Goal: Task Accomplishment & Management: Manage account settings

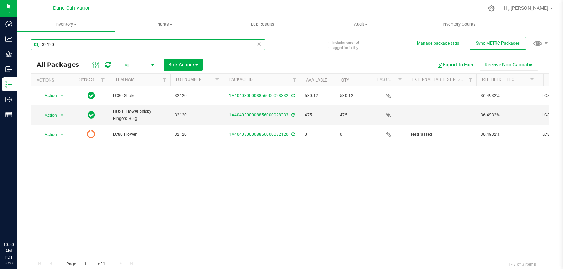
drag, startPoint x: 0, startPoint y: 0, endPoint x: 89, endPoint y: 40, distance: 97.8
click at [89, 40] on input "32120" at bounding box center [148, 44] width 234 height 11
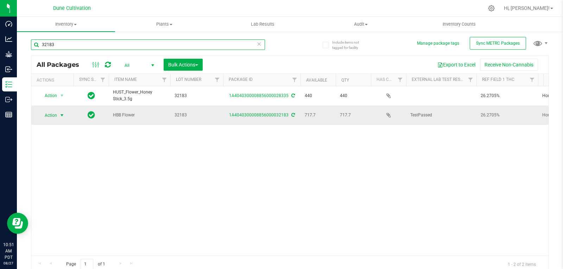
type input "32183"
click at [58, 112] on span "select" at bounding box center [62, 115] width 9 height 10
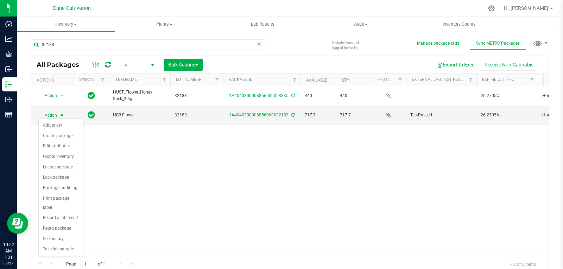
click at [143, 172] on div "Action Action Adjust qty Create package Edit attributes Global inventory Locate…" at bounding box center [289, 171] width 517 height 170
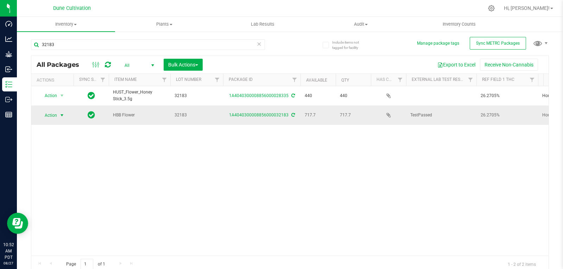
click at [59, 113] on span "select" at bounding box center [62, 116] width 6 height 6
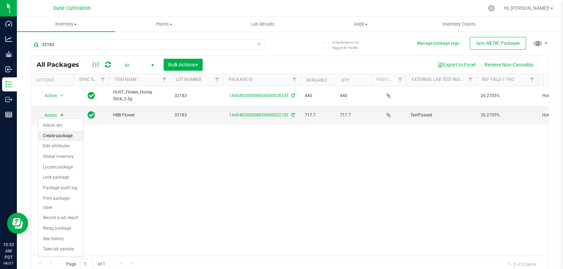
click at [59, 138] on li "Create package" at bounding box center [61, 136] width 44 height 11
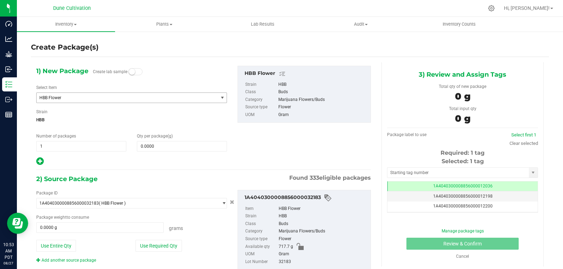
click at [93, 93] on span "HBB Flower" at bounding box center [127, 98] width 181 height 10
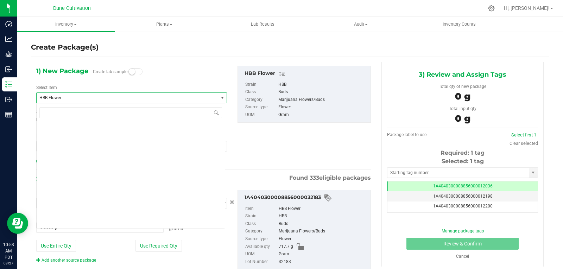
scroll to position [6728, 0]
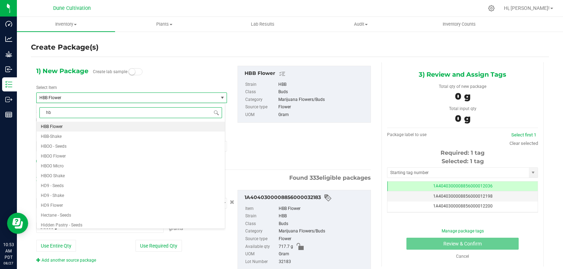
type input "hbb"
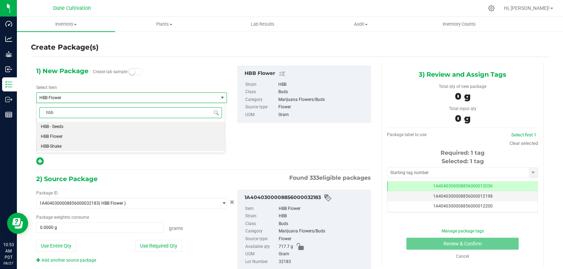
click at [60, 148] on span "HBB-Shake" at bounding box center [51, 146] width 21 height 5
type input "0.0000"
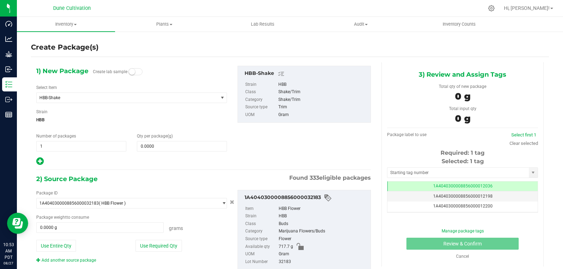
click at [174, 152] on div "1) New Package Create lab sample Select Item HBB-Shake Guava Head - Seeds GVC8 …" at bounding box center [131, 116] width 201 height 100
click at [174, 150] on span at bounding box center [182, 146] width 90 height 11
click at [175, 147] on input "text" at bounding box center [181, 146] width 89 height 10
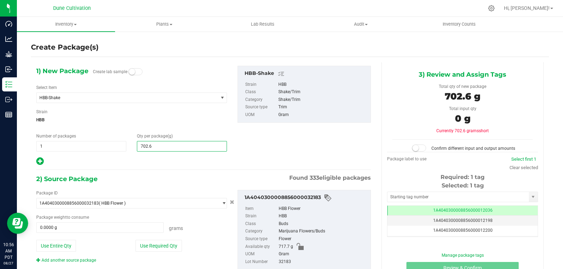
type input "702.69"
type input "702.6900"
click at [149, 243] on button "Use Required Qty" at bounding box center [158, 246] width 46 height 12
type input "702.6900 g"
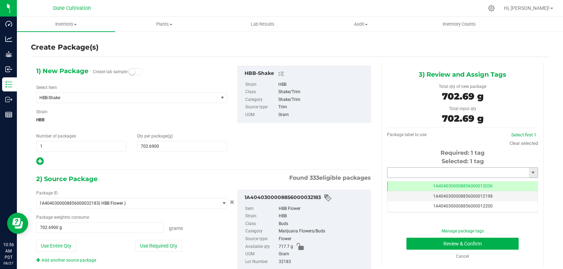
click at [406, 172] on input "text" at bounding box center [457, 173] width 141 height 10
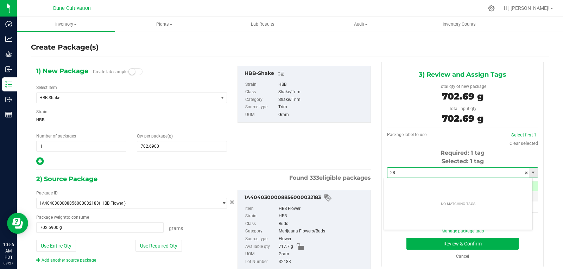
type input "2"
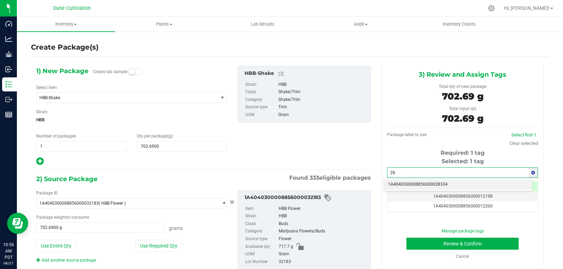
type input "2"
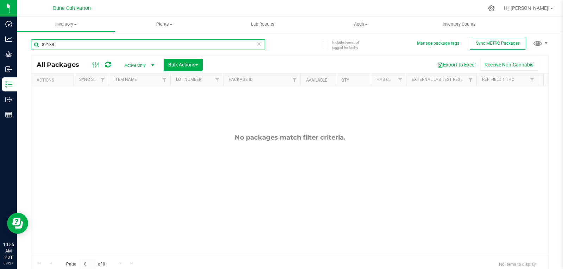
click at [113, 44] on input "32183" at bounding box center [148, 44] width 234 height 11
click at [134, 66] on span "Active Only" at bounding box center [138, 66] width 39 height 10
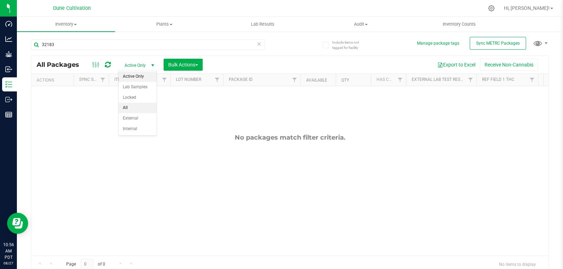
click at [132, 106] on li "All" at bounding box center [138, 108] width 38 height 11
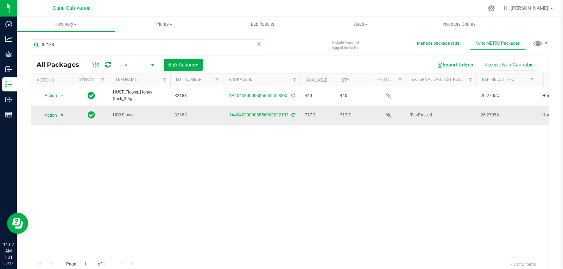
click at [60, 116] on span "select" at bounding box center [62, 116] width 6 height 6
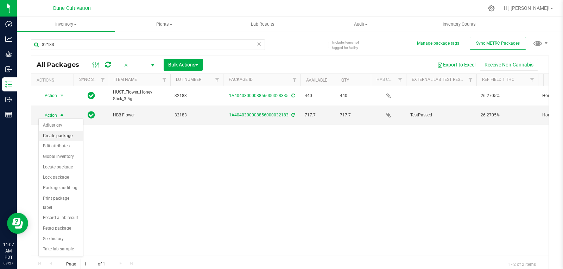
click at [61, 136] on li "Create package" at bounding box center [61, 136] width 44 height 11
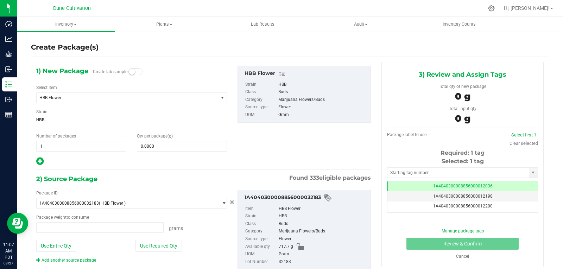
type input "0.0000 g"
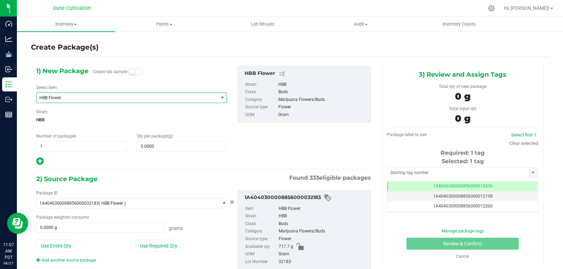
click at [108, 98] on span "HBB Flower" at bounding box center [123, 97] width 169 height 5
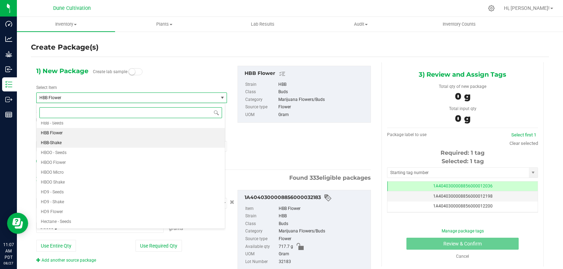
scroll to position [6721, 0]
click at [91, 142] on li "HBB-Shake" at bounding box center [131, 143] width 188 height 10
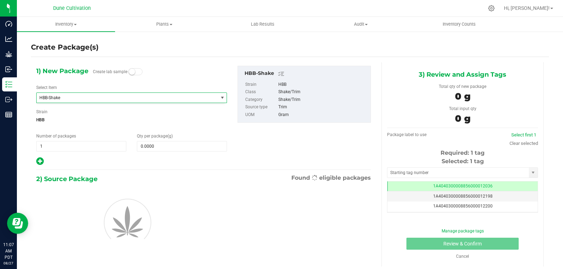
type input "0.0000"
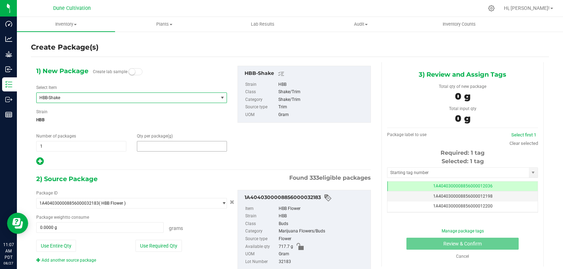
click at [167, 147] on span at bounding box center [182, 146] width 90 height 11
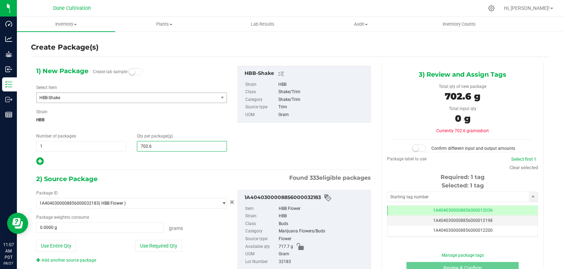
type input "702.69"
type input "702.6900"
click at [159, 241] on button "Use Required Qty" at bounding box center [158, 246] width 46 height 12
type input "702.6900 g"
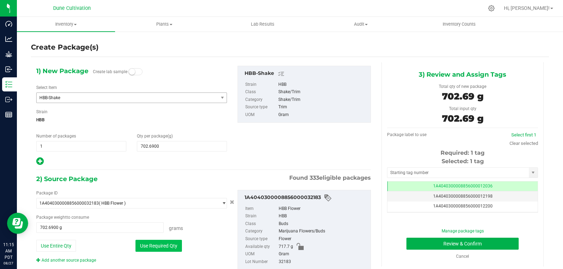
drag, startPoint x: 164, startPoint y: 241, endPoint x: 160, endPoint y: 243, distance: 4.8
click at [160, 243] on button "Use Required Qty" at bounding box center [158, 246] width 46 height 12
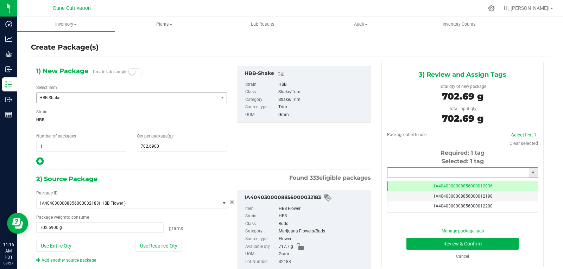
click at [425, 177] on input "text" at bounding box center [457, 173] width 141 height 10
click at [418, 183] on li "1A4040300008856000028334" at bounding box center [458, 184] width 148 height 11
type input "1A4040300008856000028334"
click at [413, 240] on button "Review & Confirm" at bounding box center [462, 244] width 112 height 12
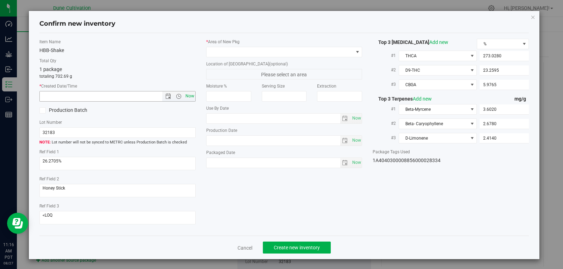
click at [185, 97] on span "Now" at bounding box center [190, 96] width 12 height 10
type input "[DATE] 11:16 AM"
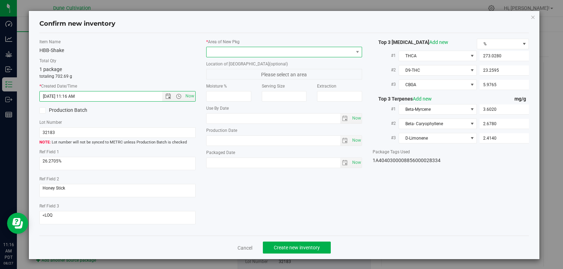
click at [253, 53] on span at bounding box center [280, 52] width 147 height 10
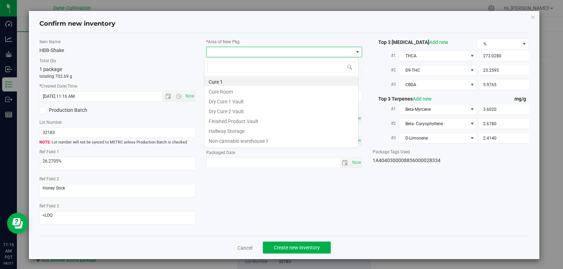
scroll to position [11, 155]
click at [239, 119] on li "Finished Product Vault" at bounding box center [281, 120] width 154 height 10
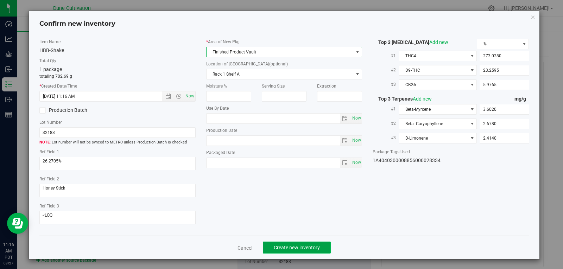
click at [288, 247] on span "Create new inventory" at bounding box center [297, 248] width 46 height 6
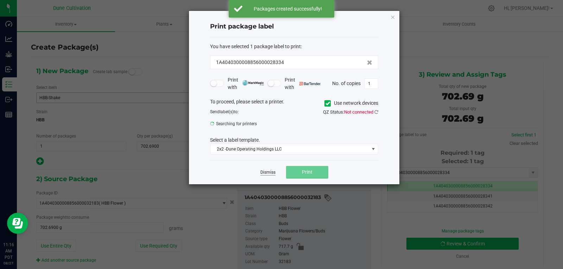
click at [262, 170] on link "Dismiss" at bounding box center [267, 173] width 15 height 6
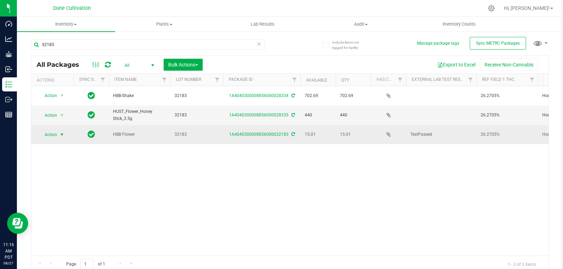
click at [62, 132] on span "select" at bounding box center [62, 135] width 6 height 6
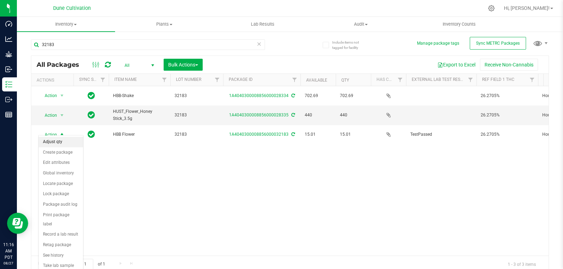
click at [61, 138] on li "Adjust qty" at bounding box center [61, 142] width 44 height 11
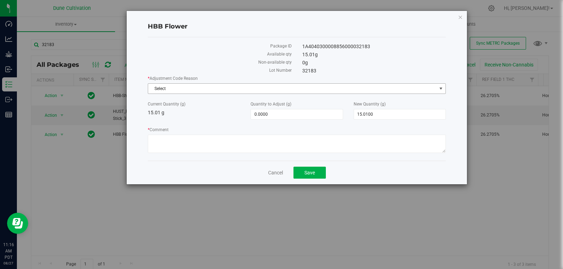
click at [266, 85] on span "Select" at bounding box center [292, 89] width 288 height 10
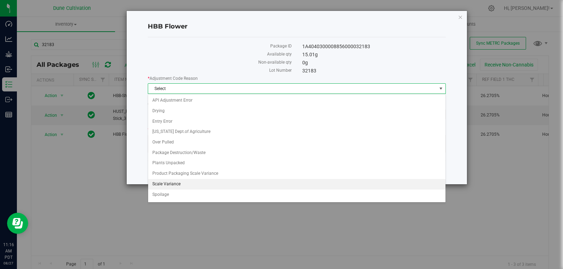
click at [203, 187] on li "Scale Variance" at bounding box center [296, 184] width 297 height 11
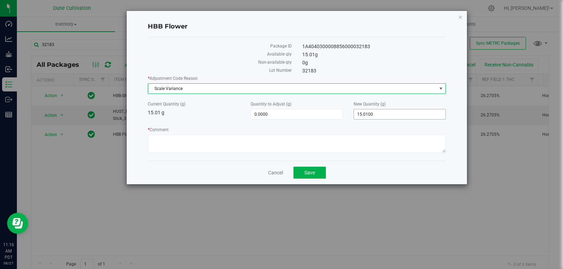
click at [393, 116] on span "15.0100 15.01" at bounding box center [400, 114] width 92 height 11
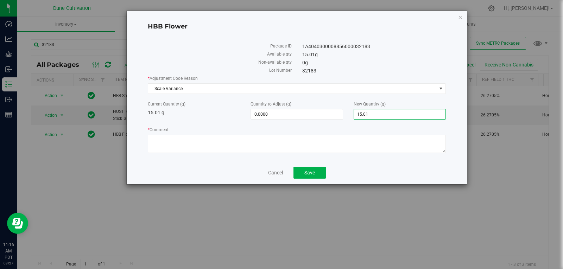
click at [393, 116] on input "15.01" at bounding box center [399, 114] width 91 height 10
type input "0"
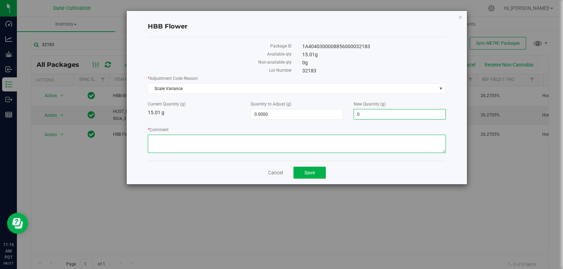
type input "-15.0100"
type input "0.0000"
click at [375, 137] on textarea "* Comment" at bounding box center [297, 144] width 298 height 18
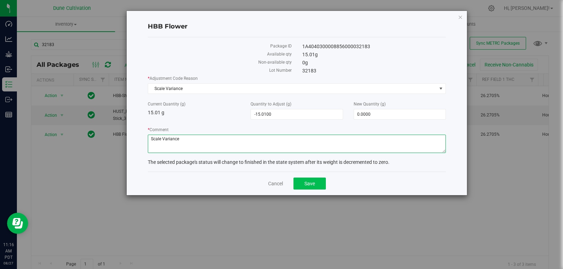
type textarea "Scale Variance"
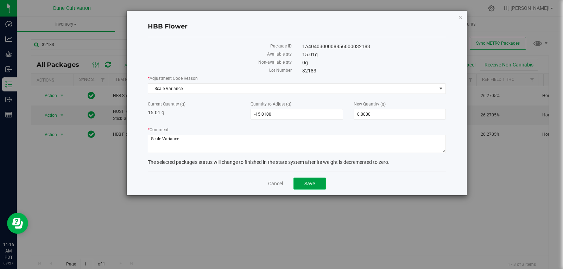
click at [322, 178] on button "Save" at bounding box center [309, 184] width 32 height 12
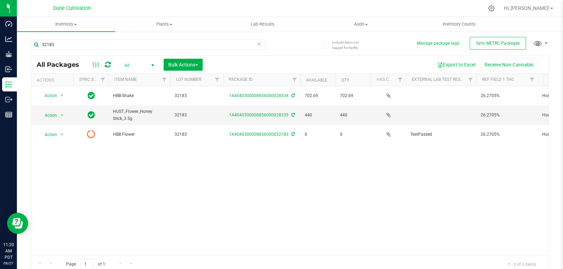
click at [322, 179] on div "Action Action Adjust qty Create package Edit attributes Global inventory Locate…" at bounding box center [289, 171] width 517 height 170
click at [61, 48] on input "32183" at bounding box center [148, 44] width 234 height 11
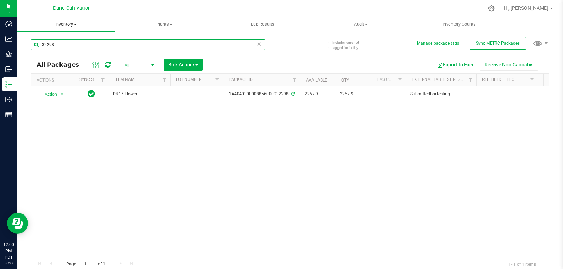
type input "32298"
